Goal: Task Accomplishment & Management: Complete application form

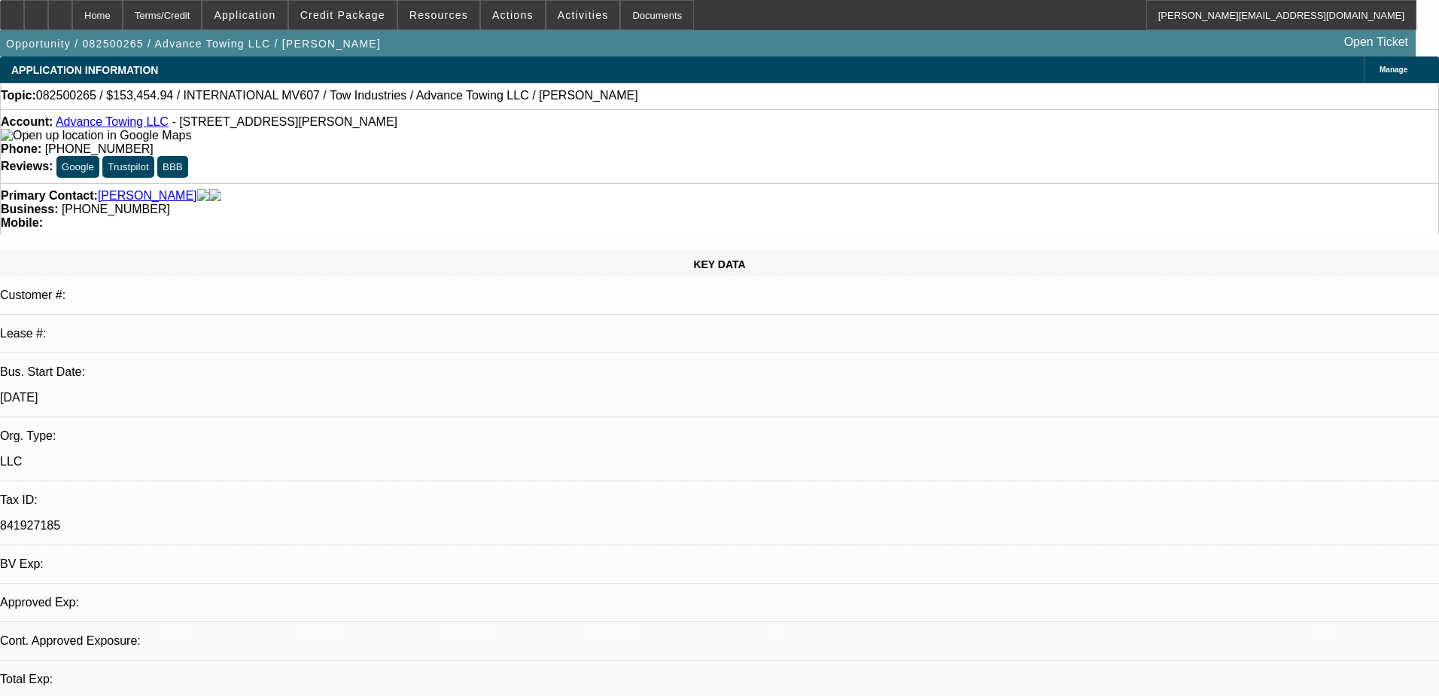
select select "0"
select select "2"
select select "0.1"
select select "2"
select select "4"
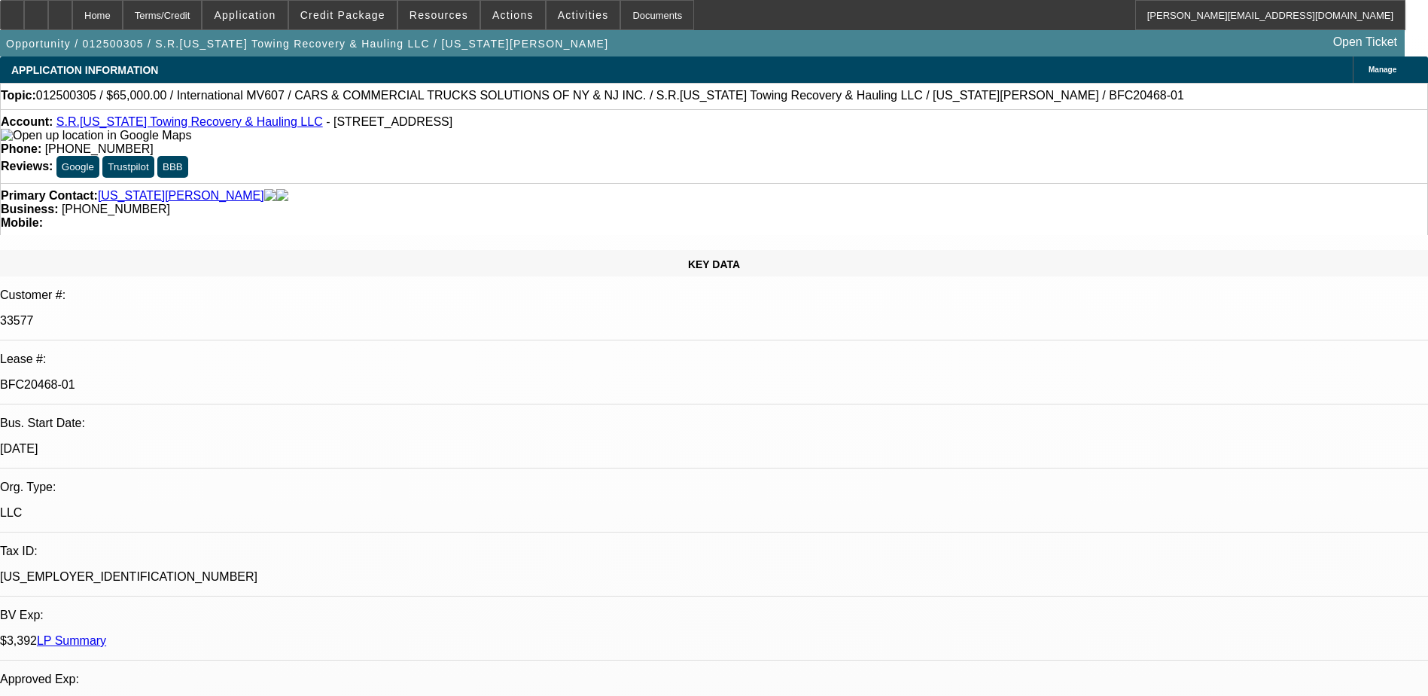
select select "0"
select select "0.1"
select select "0"
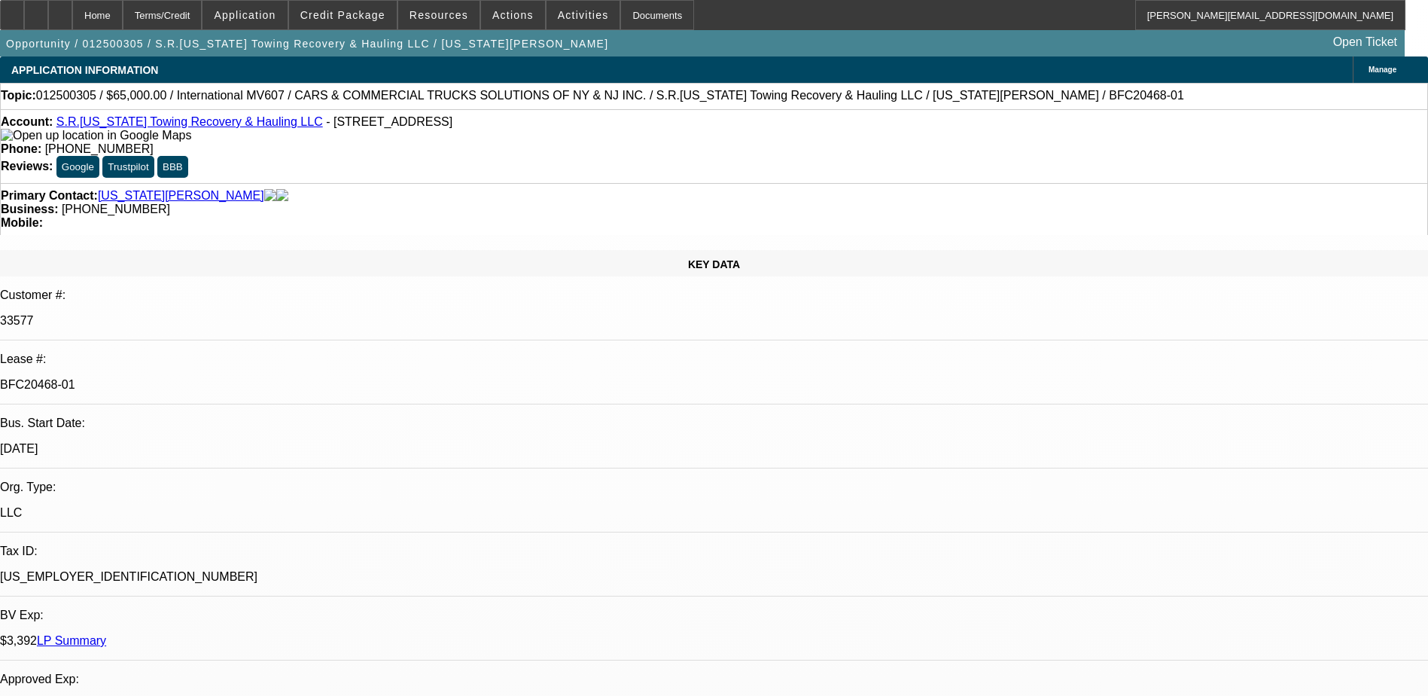
select select "0.1"
select select "0"
select select "0.1"
select select "0"
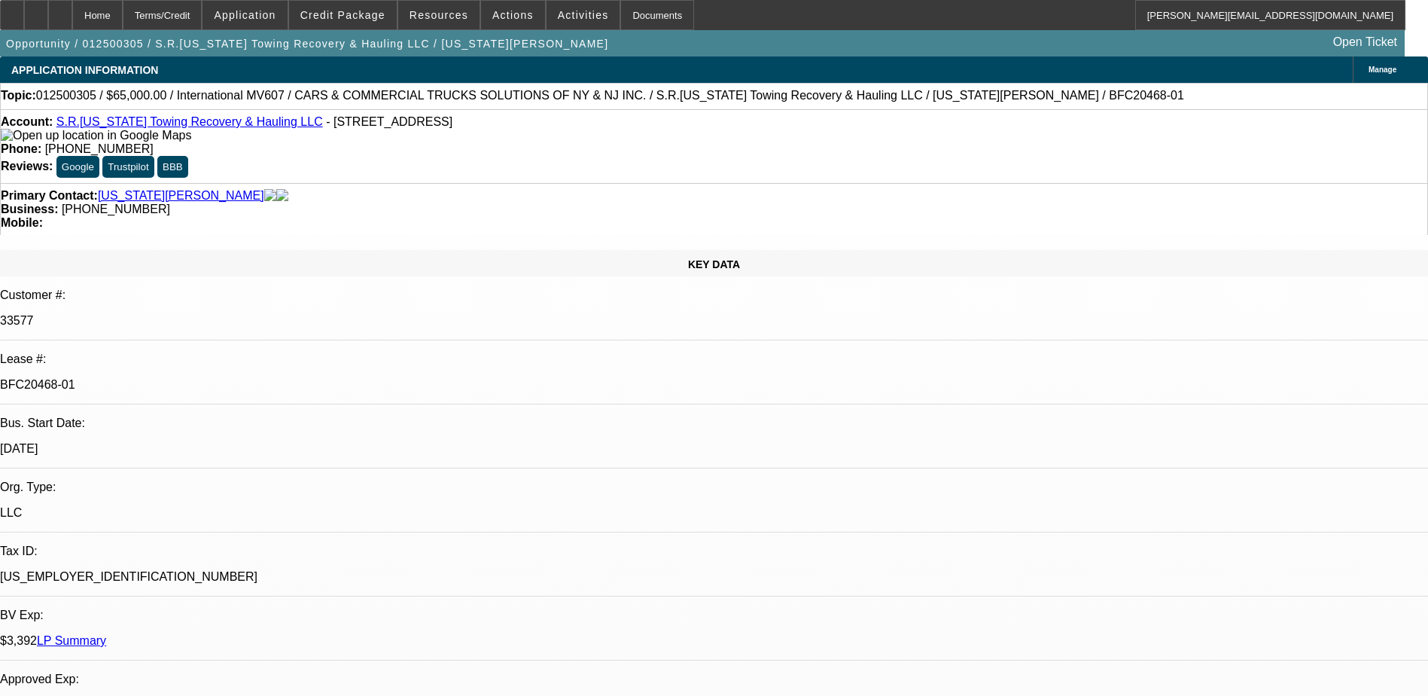
select select "0"
select select "0.1"
select select "1"
select select "3"
select select "4"
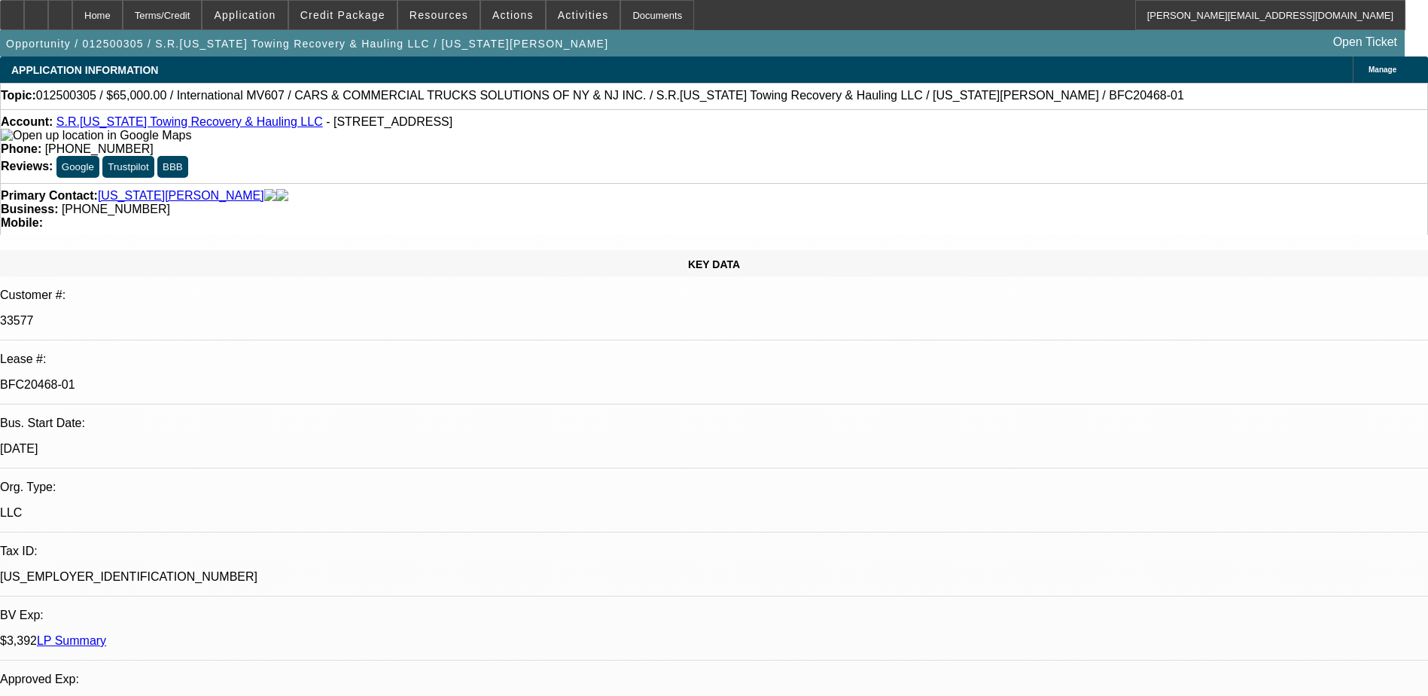
select select "1"
select select "3"
select select "4"
select select "1"
select select "3"
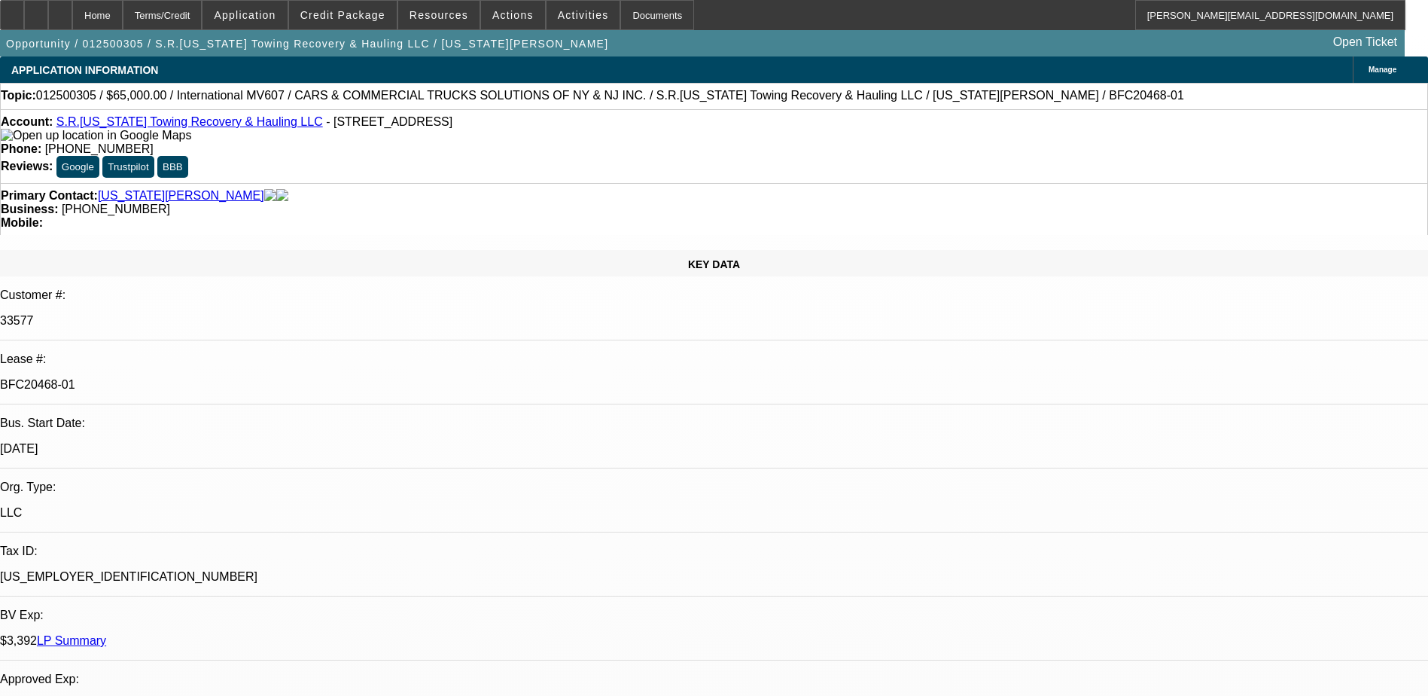
select select "4"
select select "1"
select select "3"
select select "4"
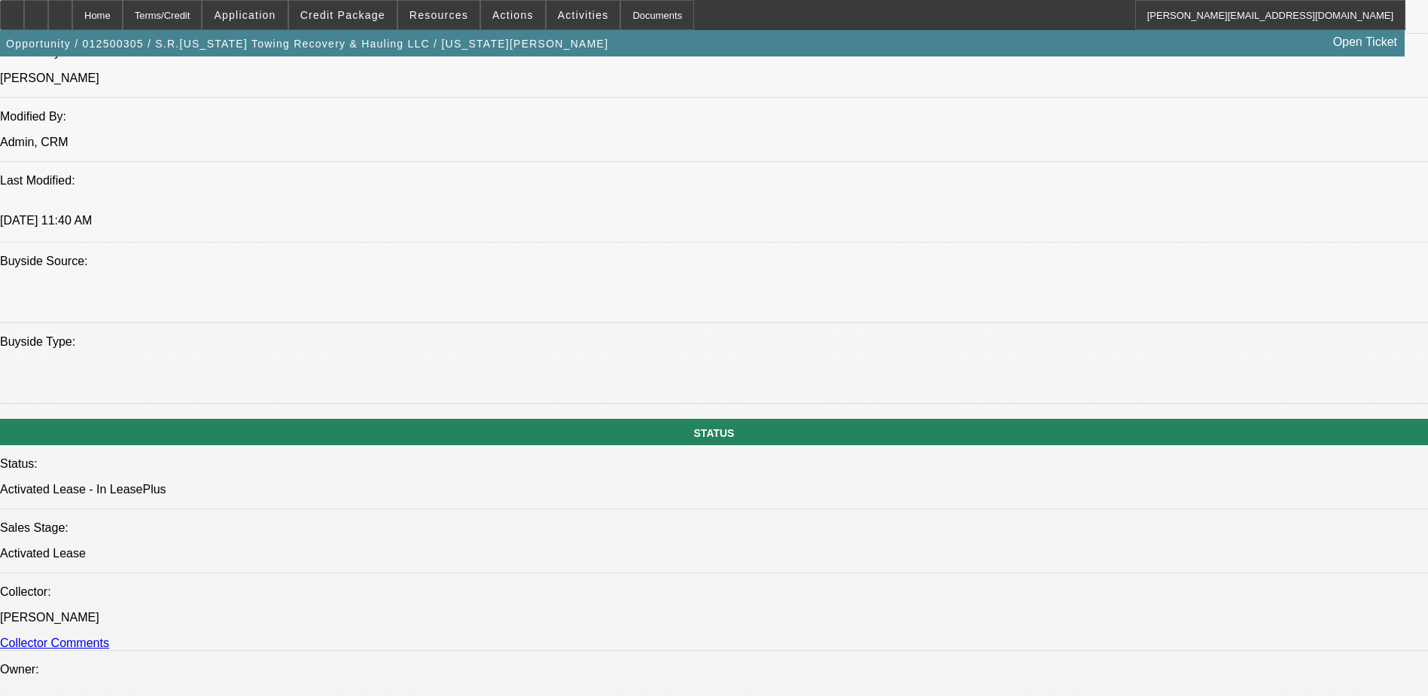
scroll to position [1355, 0]
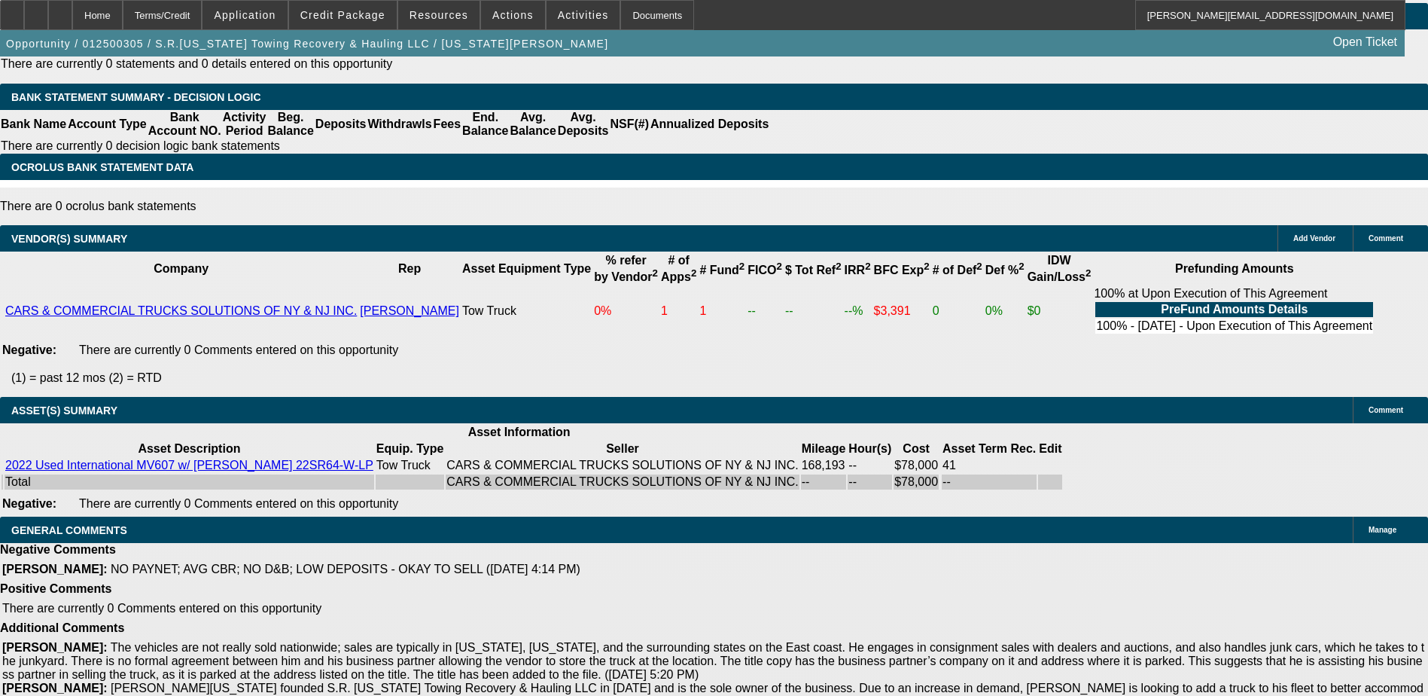
scroll to position [3137, 0]
